Goal: Navigation & Orientation: Find specific page/section

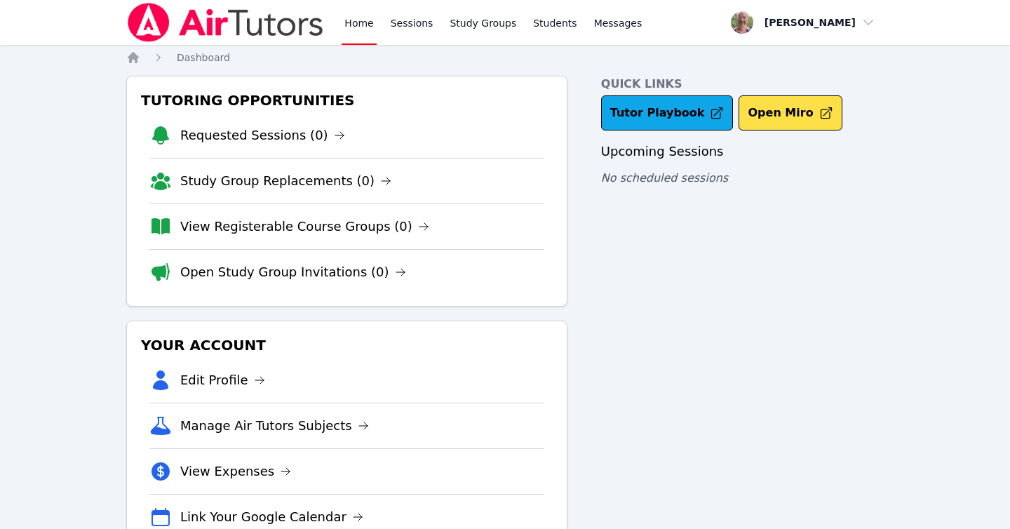
click at [214, 27] on img at bounding box center [225, 22] width 199 height 39
click at [159, 28] on img at bounding box center [225, 22] width 199 height 39
click at [220, 28] on img at bounding box center [225, 22] width 199 height 39
